Goal: Information Seeking & Learning: Learn about a topic

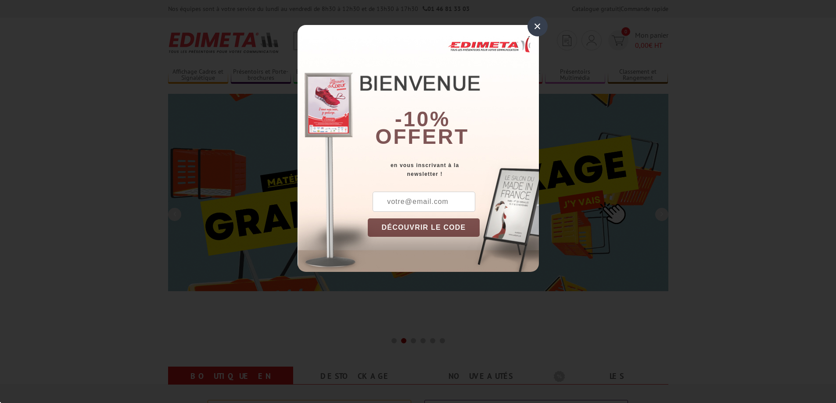
click at [536, 28] on div "×" at bounding box center [537, 26] width 20 height 20
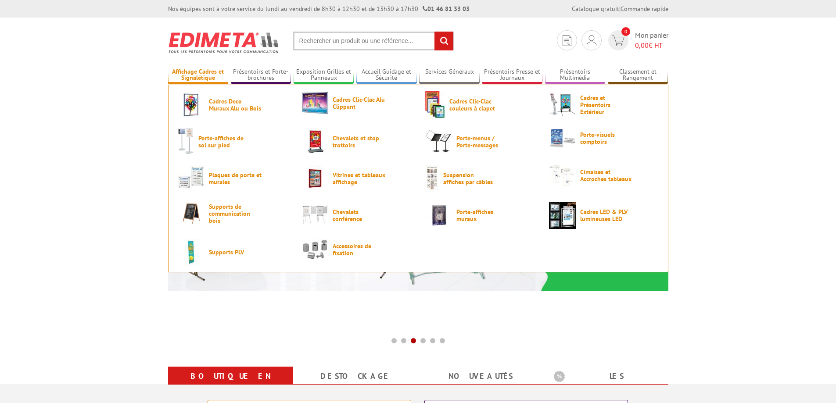
click at [202, 75] on link "Affichage Cadres et Signalétique" at bounding box center [198, 75] width 61 height 14
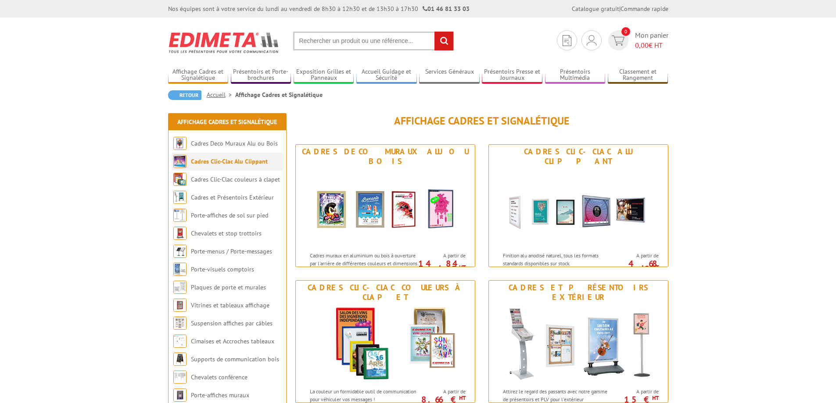
scroll to position [88, 0]
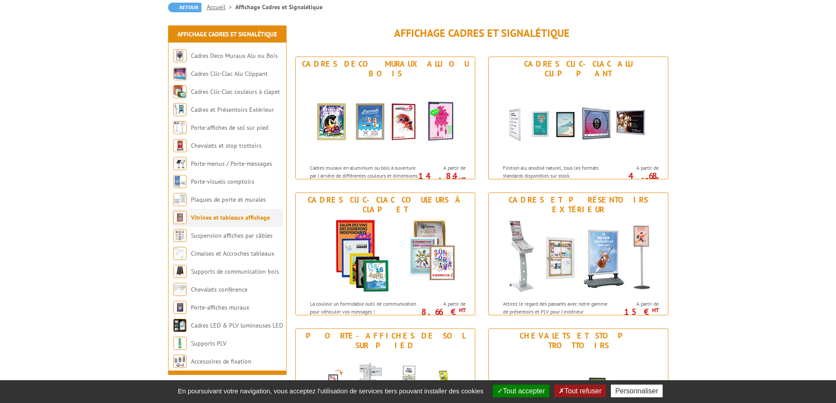
click at [207, 214] on link "Vitrines et tableaux affichage" at bounding box center [230, 218] width 79 height 8
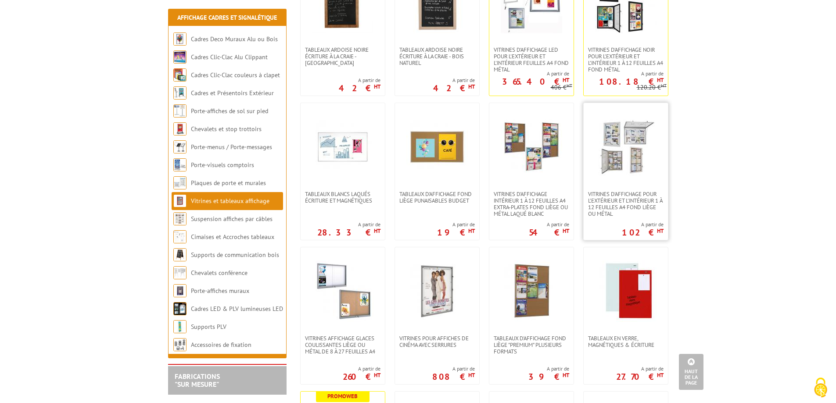
scroll to position [132, 0]
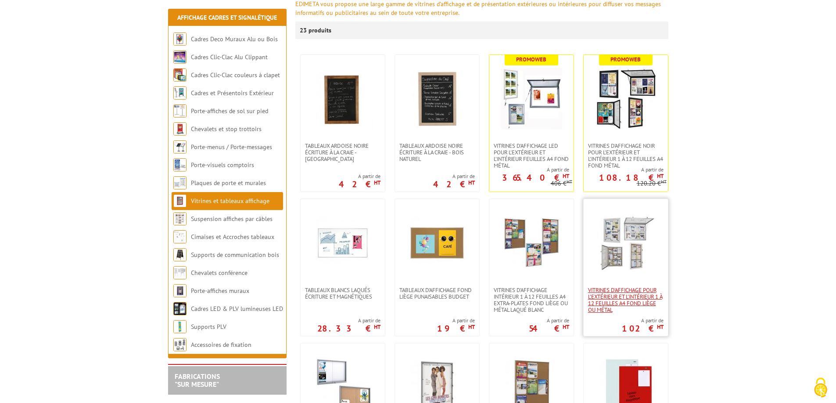
click at [635, 301] on span "Vitrines d'affichage pour l'extérieur et l'intérieur 1 à 12 feuilles A4 fond li…" at bounding box center [625, 300] width 75 height 26
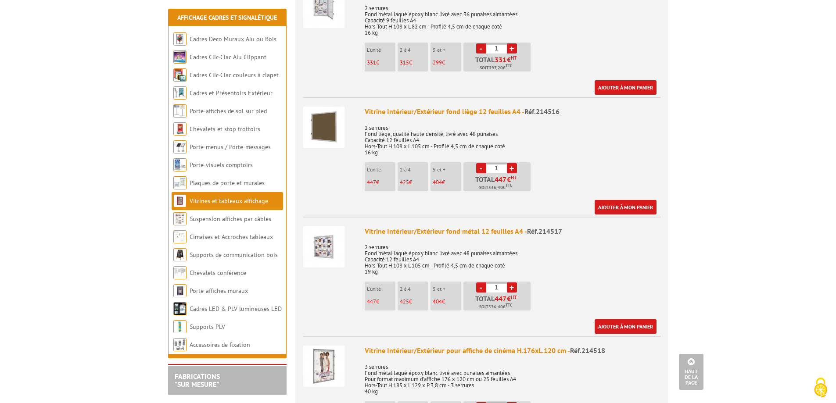
scroll to position [1491, 0]
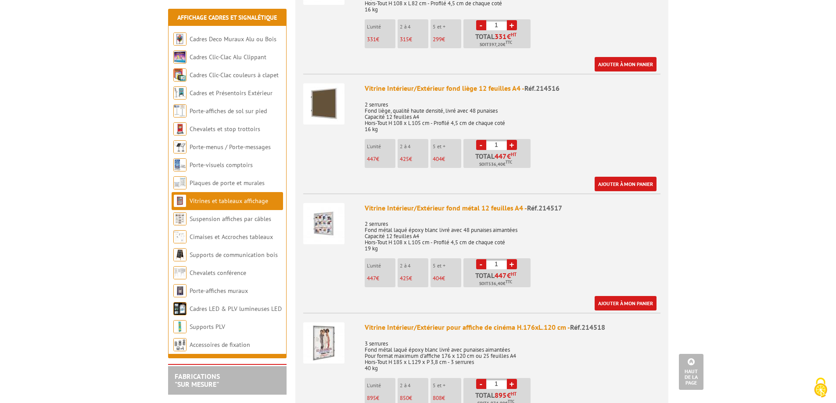
click at [320, 221] on img at bounding box center [323, 223] width 41 height 41
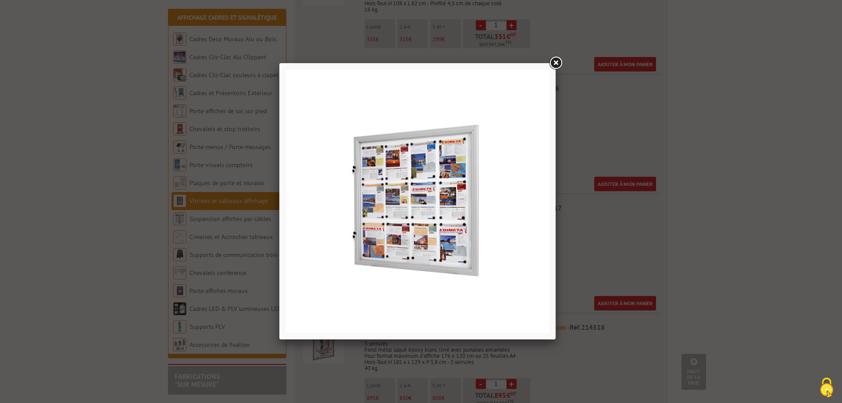
click at [559, 62] on link at bounding box center [556, 63] width 16 height 16
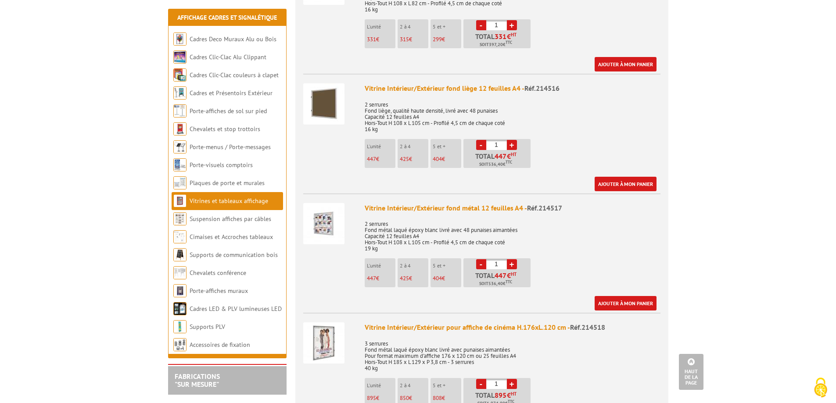
click at [325, 227] on img at bounding box center [323, 223] width 41 height 41
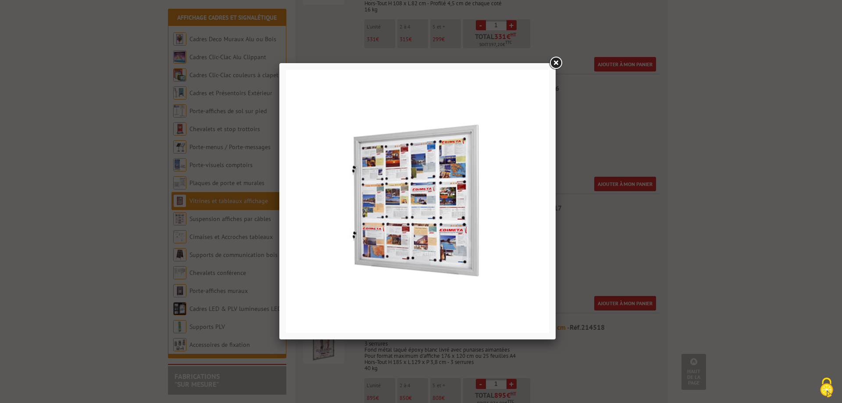
click at [406, 236] on img at bounding box center [417, 201] width 263 height 263
click at [409, 232] on img at bounding box center [417, 201] width 263 height 263
click at [554, 63] on link at bounding box center [556, 63] width 16 height 16
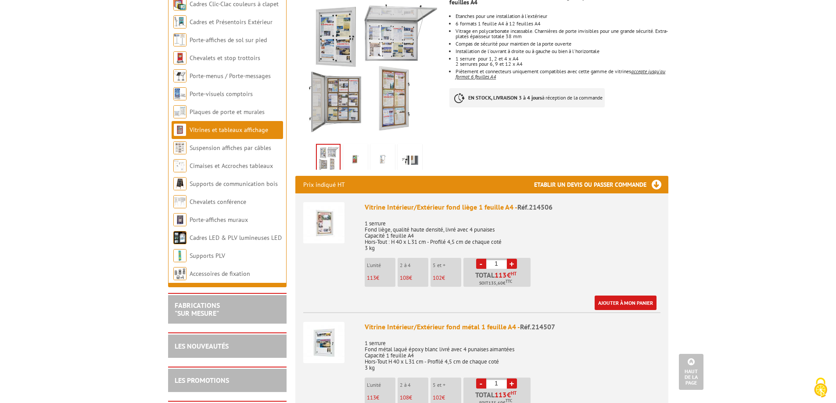
scroll to position [0, 0]
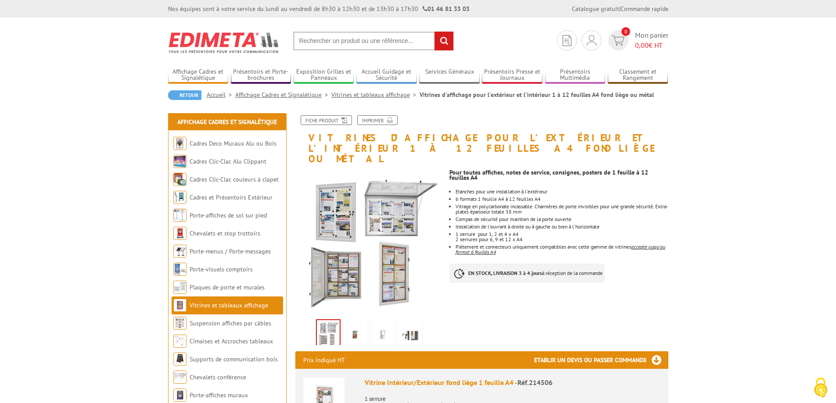
click at [268, 308] on li "Vitrines et tableaux affichage" at bounding box center [227, 306] width 111 height 18
click at [199, 304] on link "Vitrines et tableaux affichage" at bounding box center [228, 305] width 79 height 8
